Goal: Browse casually: Explore the website without a specific task or goal

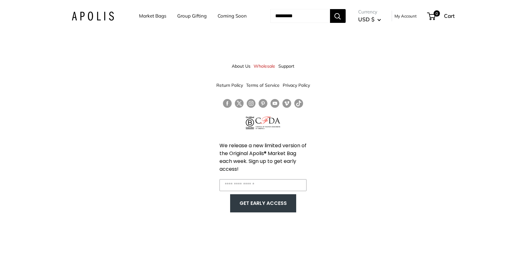
click at [156, 15] on link "Market Bags" at bounding box center [152, 16] width 27 height 9
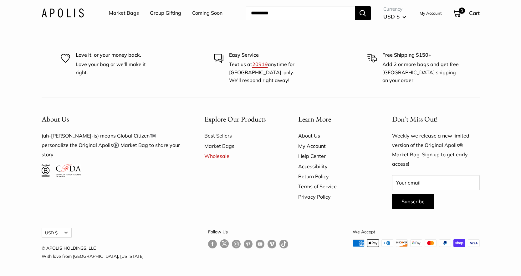
scroll to position [1781, 0]
click at [212, 140] on link "Best Sellers" at bounding box center [240, 135] width 72 height 10
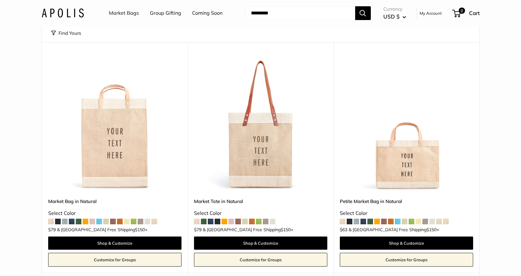
scroll to position [41, 0]
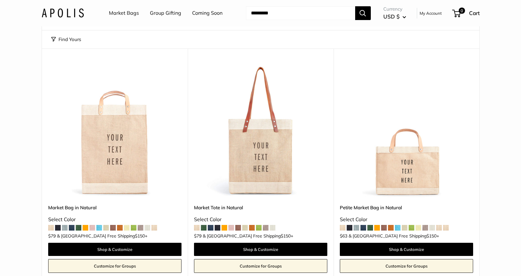
click at [217, 229] on span at bounding box center [218, 228] width 6 height 6
